Goal: Download file/media

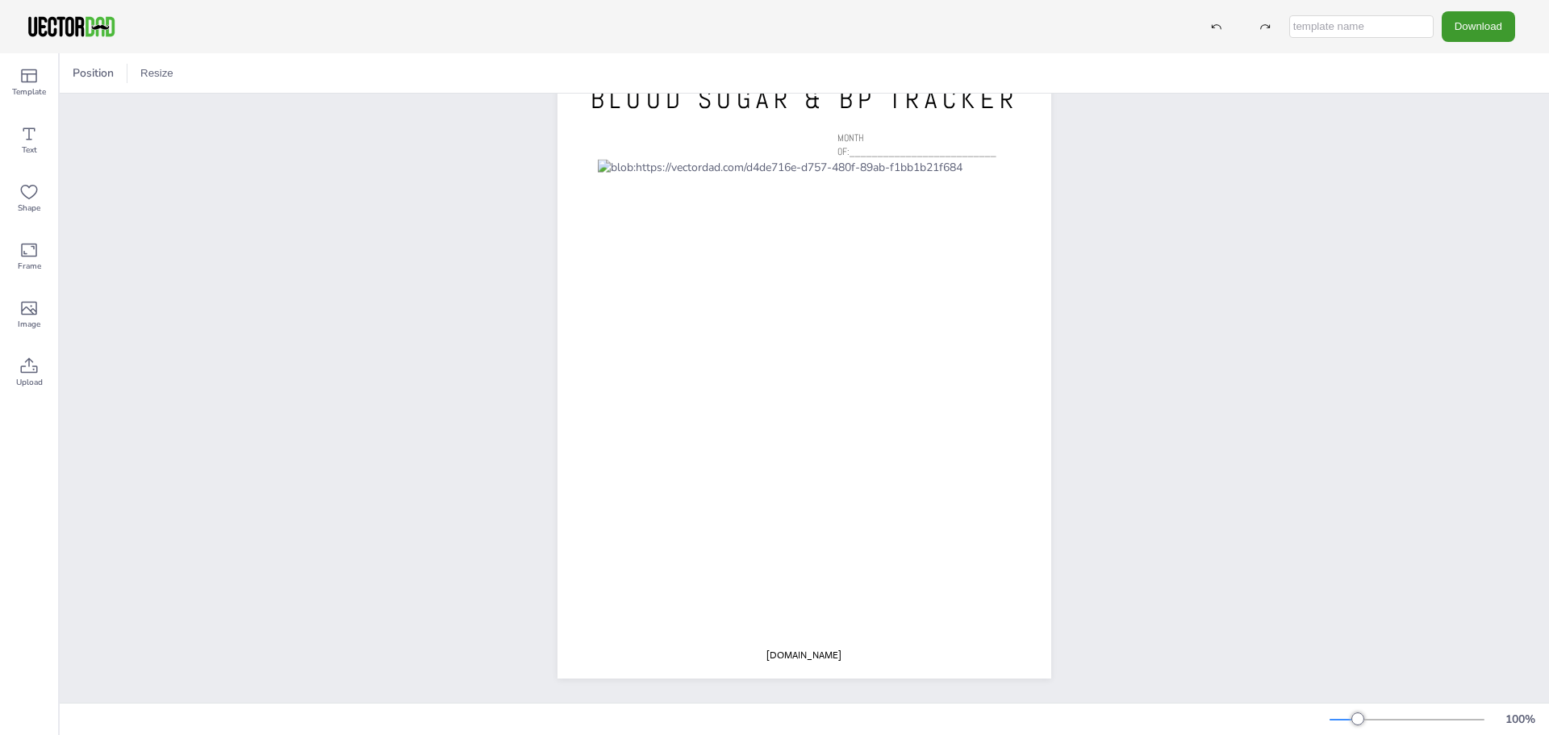
scroll to position [9, 0]
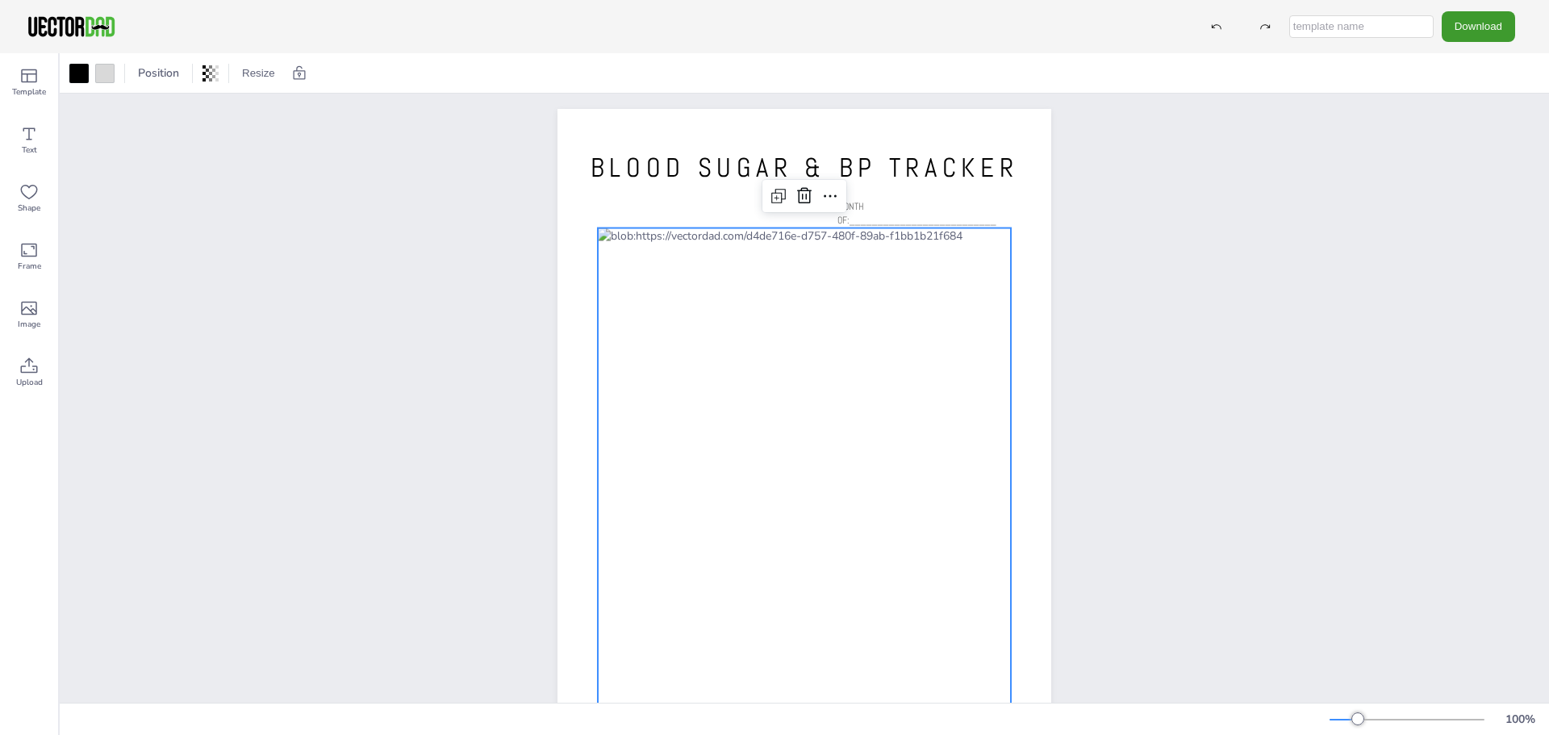
click at [1199, 294] on div "[DOMAIN_NAME] BLOOD SUGAR & BP TRACKER MONTH OF:__________________________" at bounding box center [804, 428] width 1489 height 686
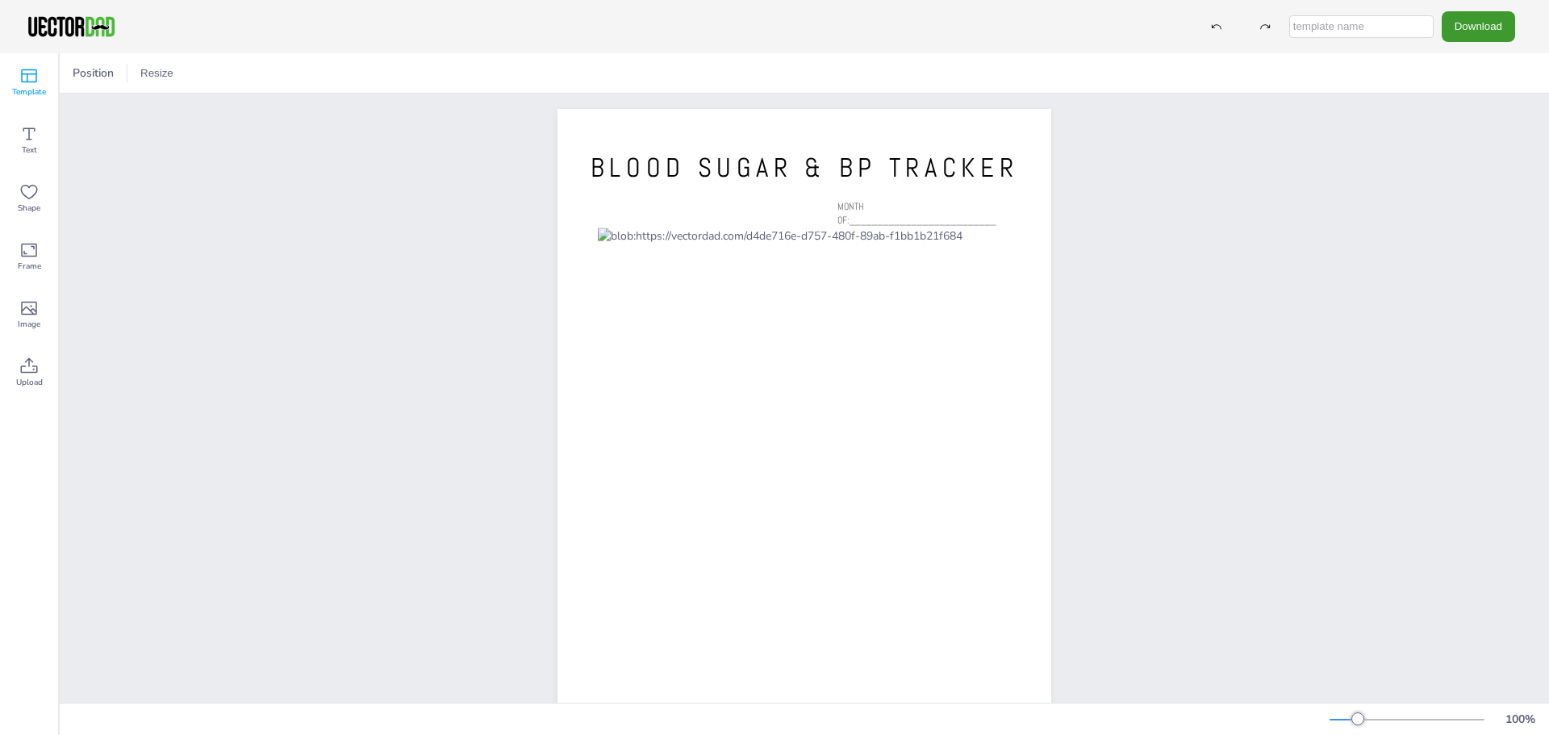
click at [23, 77] on icon at bounding box center [28, 75] width 19 height 19
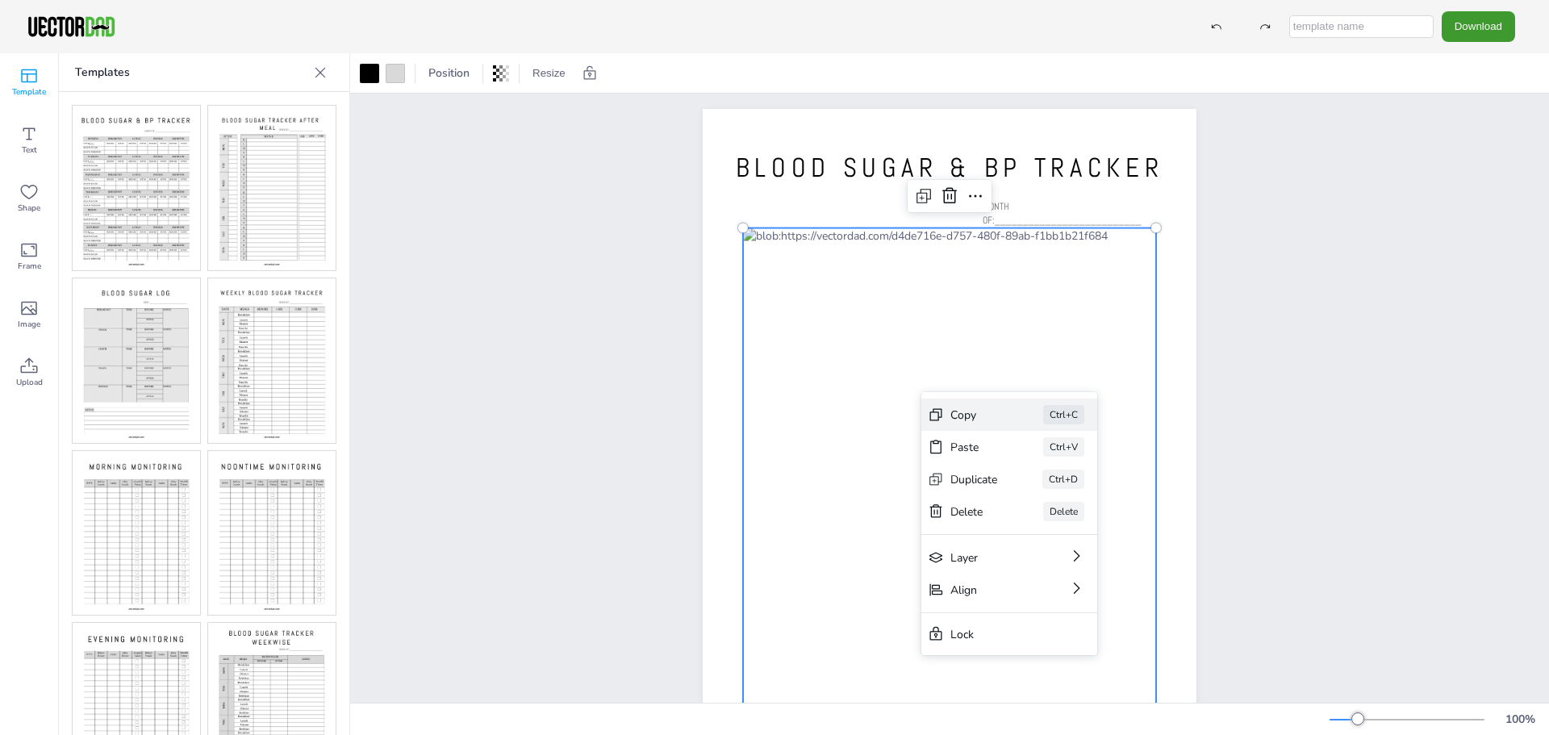
click at [961, 412] on div "Copy" at bounding box center [974, 414] width 48 height 15
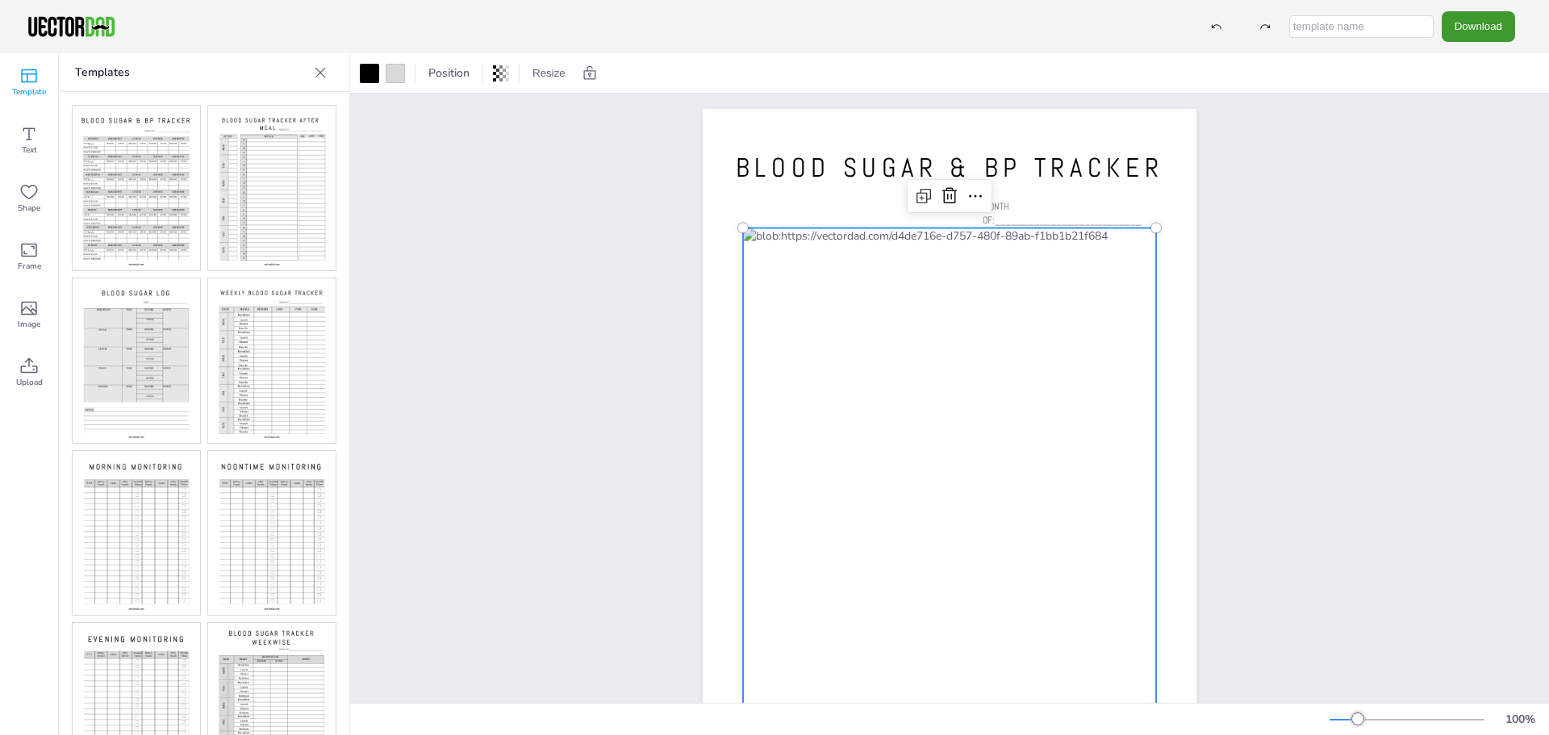
click at [961, 412] on div at bounding box center [949, 468] width 413 height 481
click at [602, 354] on div "[DOMAIN_NAME] BLOOD SUGAR & BP TRACKER MONTH OF:__________________________ Copy…" at bounding box center [949, 428] width 1199 height 686
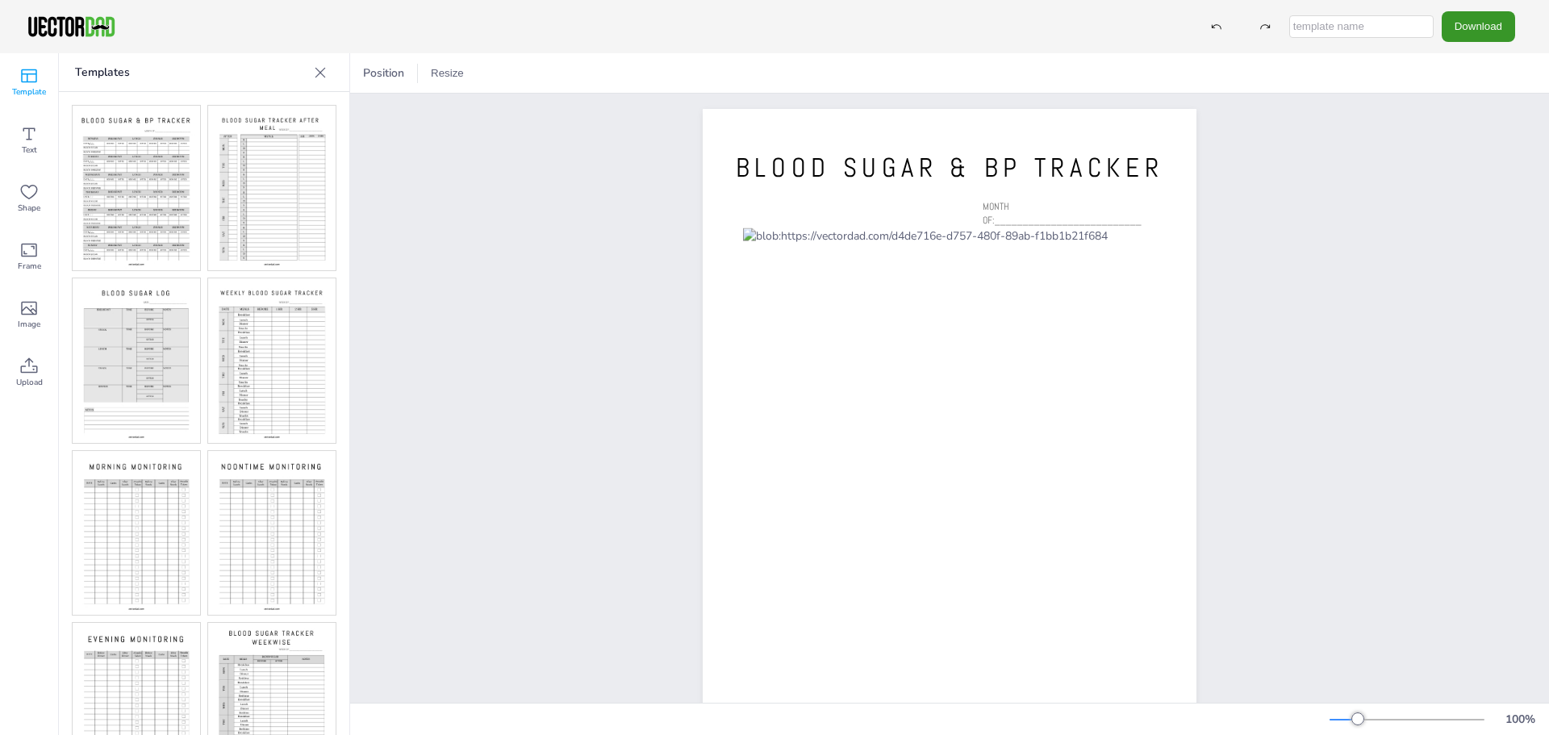
click at [1480, 33] on button "Download" at bounding box center [1477, 26] width 73 height 30
click at [1450, 195] on li "PDF" at bounding box center [1482, 197] width 132 height 33
click at [1450, 195] on div "[DOMAIN_NAME] BLOOD SUGAR & BP TRACKER MONTH OF:__________________________" at bounding box center [949, 428] width 1199 height 686
click at [135, 169] on img at bounding box center [136, 188] width 127 height 165
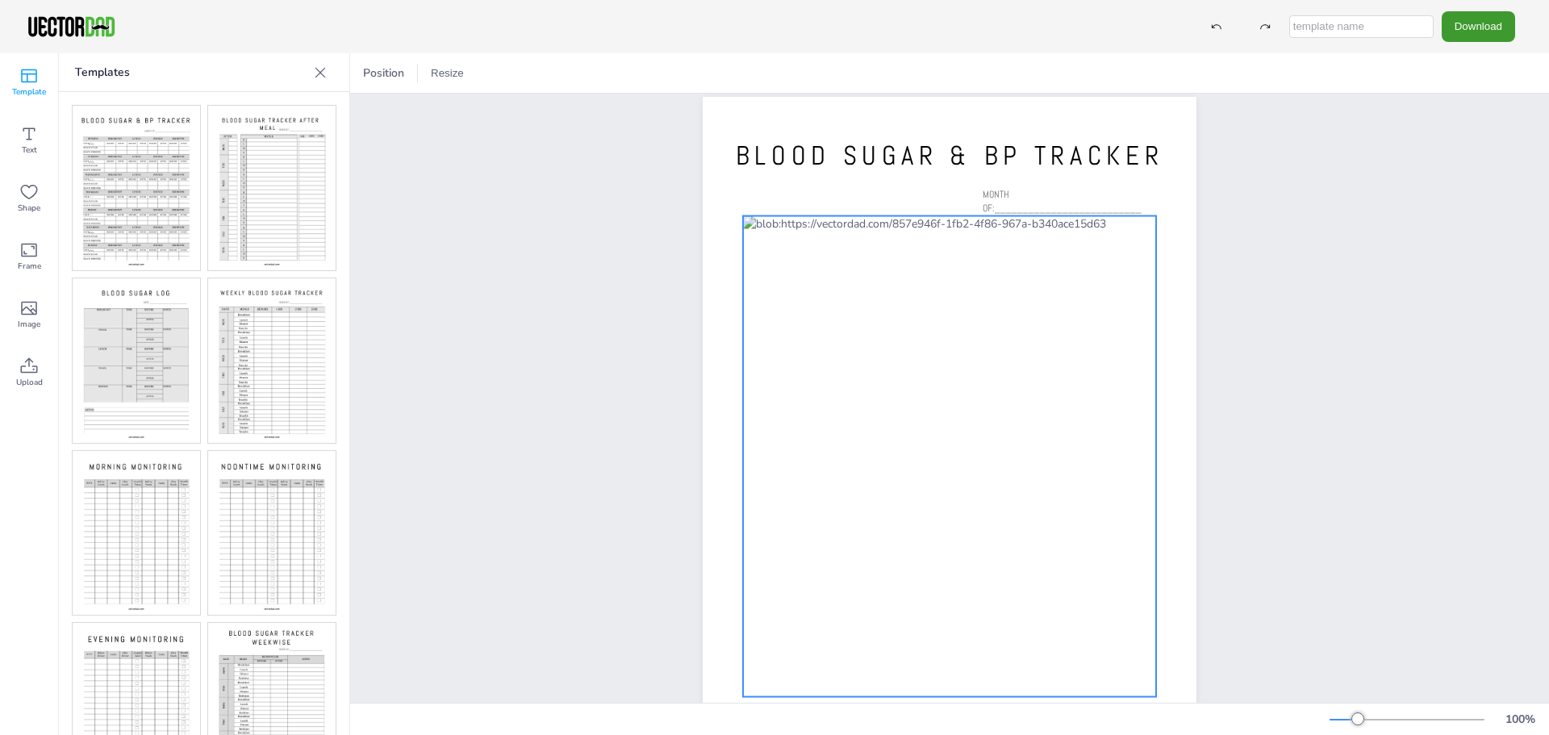
scroll to position [0, 0]
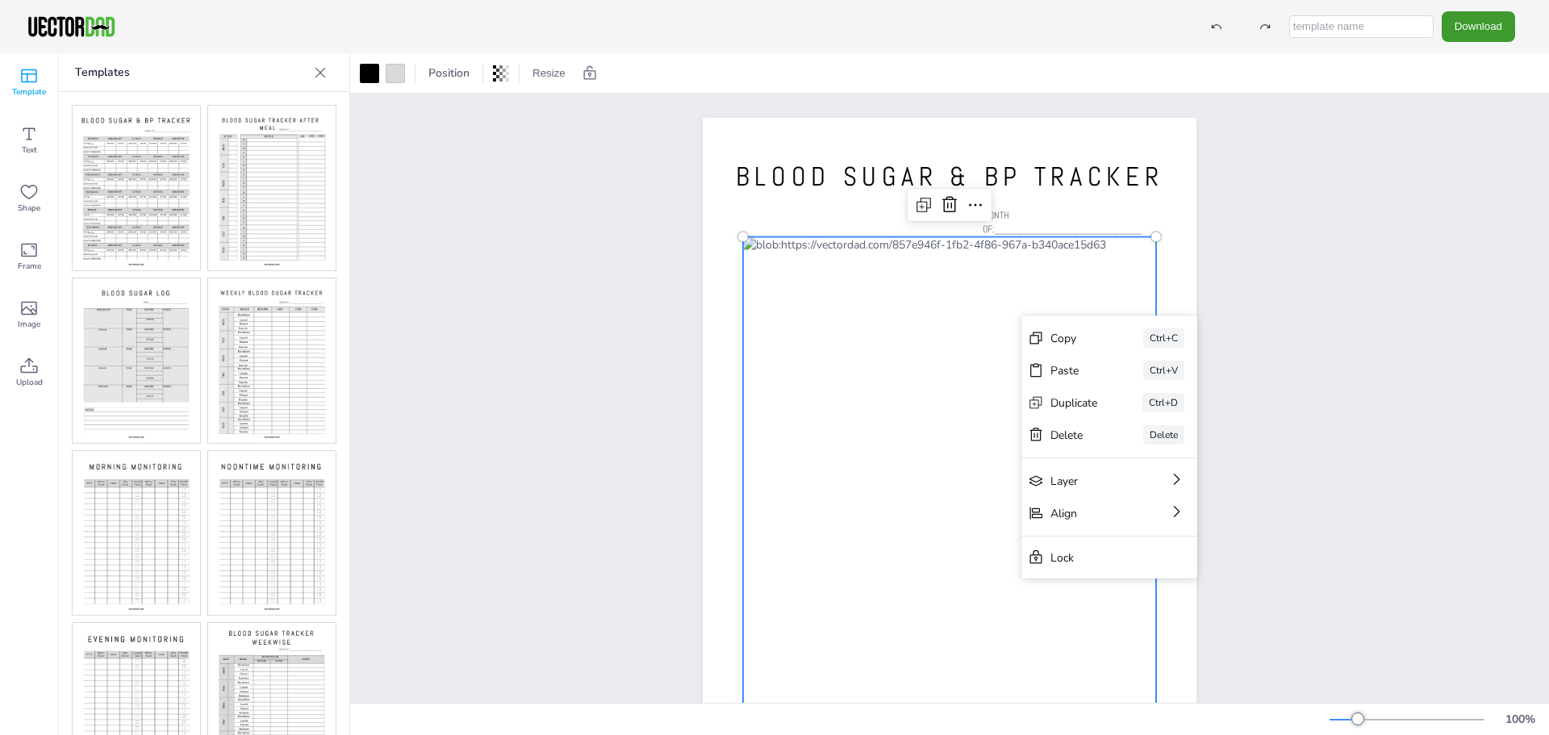
click at [617, 390] on div "[DOMAIN_NAME] BLOOD SUGAR & BP TRACKER MONTH OF:__________________________ Copy…" at bounding box center [949, 437] width 1199 height 686
